Goal: Information Seeking & Learning: Learn about a topic

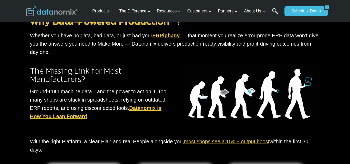
scroll to position [432, 0]
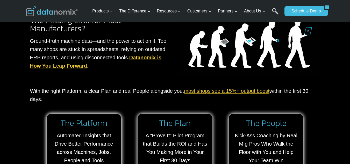
click at [214, 91] on link "most shops see a 15%+ output boost" at bounding box center [227, 91] width 86 height 6
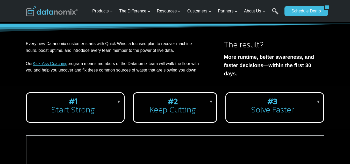
scroll to position [69, 0]
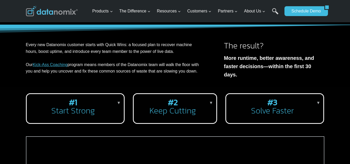
click at [118, 100] on p "▼" at bounding box center [119, 103] width 4 height 7
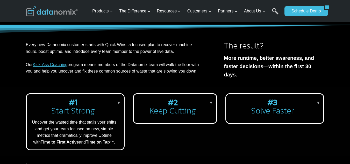
click at [172, 97] on strong "#2" at bounding box center [173, 102] width 10 height 12
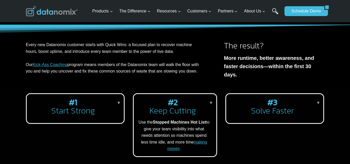
click at [318, 100] on p "▼" at bounding box center [319, 103] width 4 height 7
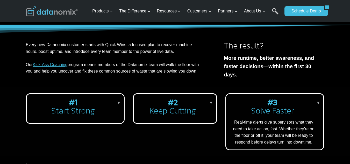
click at [161, 104] on h2 "#2 Keep Cutting" at bounding box center [174, 106] width 72 height 17
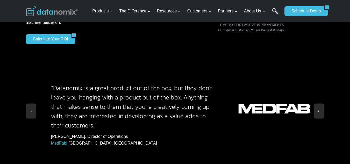
scroll to position [536, 0]
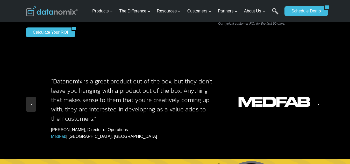
click at [322, 104] on button at bounding box center [319, 104] width 10 height 15
